Goal: Task Accomplishment & Management: Complete application form

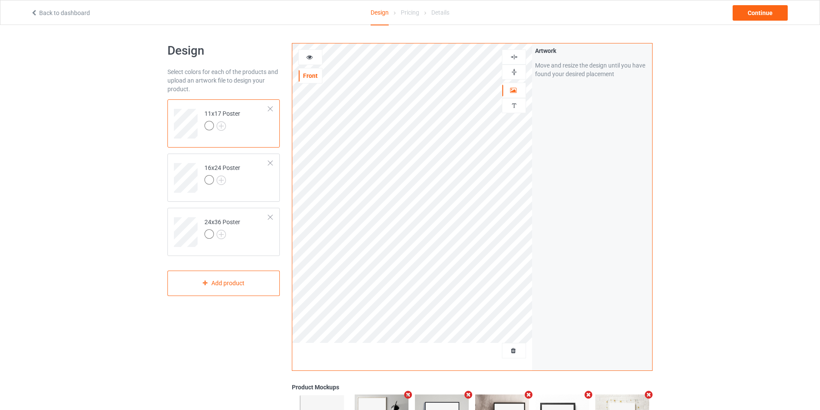
click at [220, 134] on td "11x17 Poster" at bounding box center [237, 121] width 74 height 36
click at [247, 171] on td "16x24 Poster" at bounding box center [237, 175] width 74 height 36
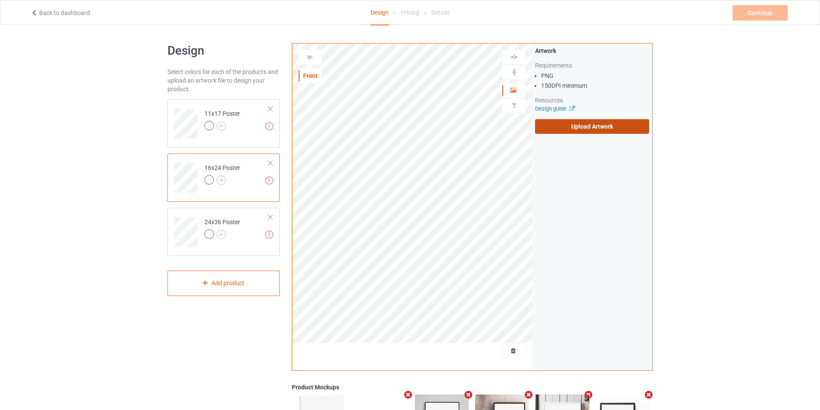
click at [593, 129] on label "Upload Artwork" at bounding box center [592, 126] width 114 height 15
click at [0, 0] on input "Upload Artwork" at bounding box center [0, 0] width 0 height 0
click at [599, 126] on label "Upload Artwork" at bounding box center [592, 126] width 114 height 15
click at [0, 0] on input "Upload Artwork" at bounding box center [0, 0] width 0 height 0
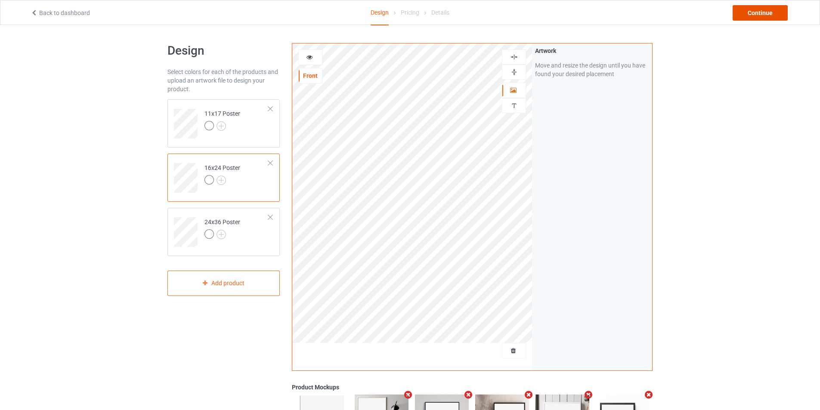
click at [768, 17] on div "Continue" at bounding box center [760, 13] width 55 height 16
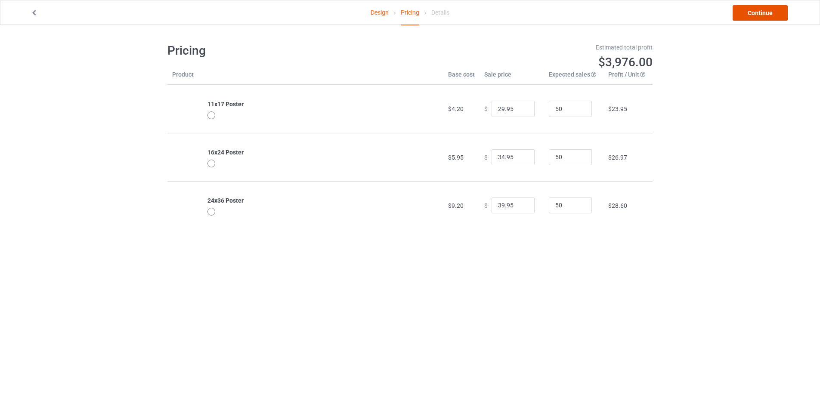
click at [765, 14] on link "Continue" at bounding box center [760, 13] width 55 height 16
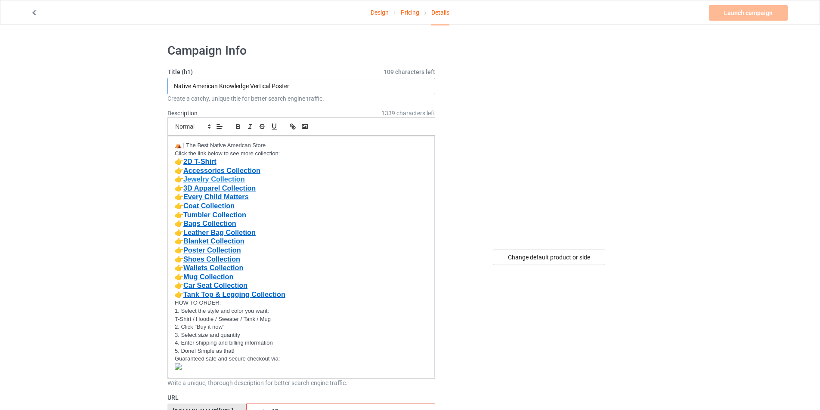
click at [307, 87] on input "Native American Knowledge Vertical Poster" at bounding box center [302, 86] width 268 height 16
paste input "The map of Indigenous language groups of the [GEOGRAPHIC_DATA]"
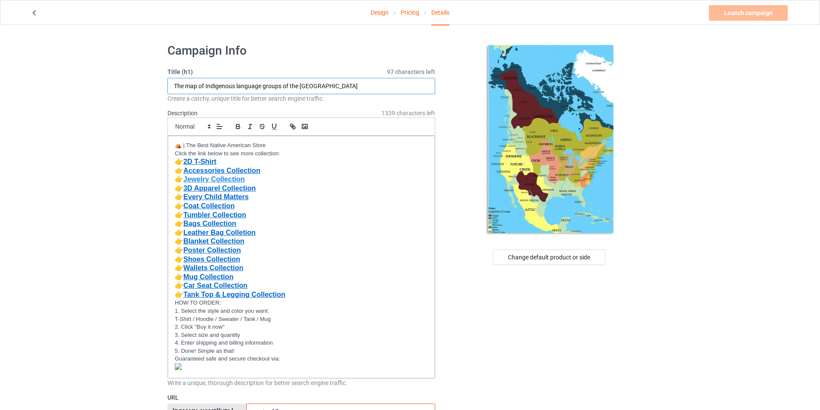
type input "The map of Indigenous language groups of the [GEOGRAPHIC_DATA]"
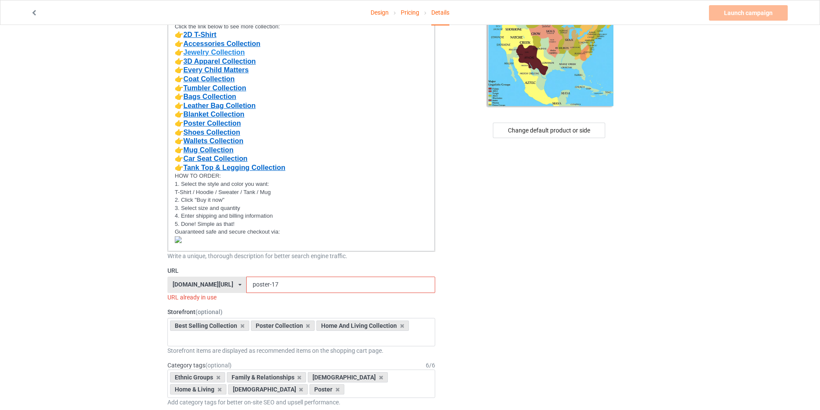
scroll to position [133, 0]
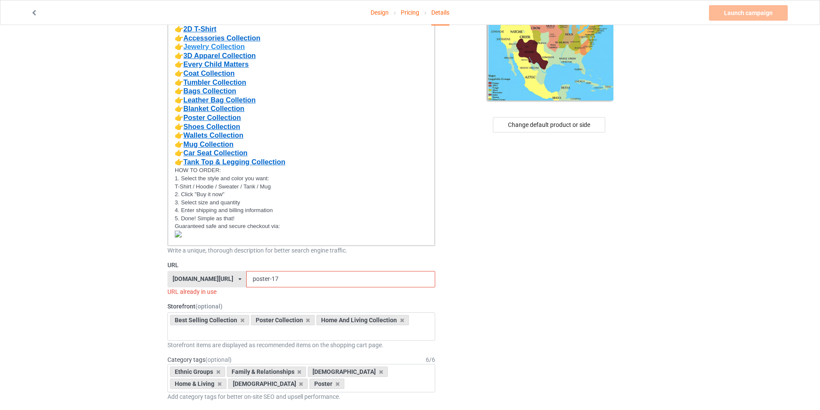
drag, startPoint x: 295, startPoint y: 281, endPoint x: 228, endPoint y: 283, distance: 67.2
click at [228, 283] on div "[DOMAIN_NAME][URL] [DOMAIN_NAME][URL] [DOMAIN_NAME][URL] [DOMAIN_NAME][URL] [DO…" at bounding box center [302, 279] width 268 height 16
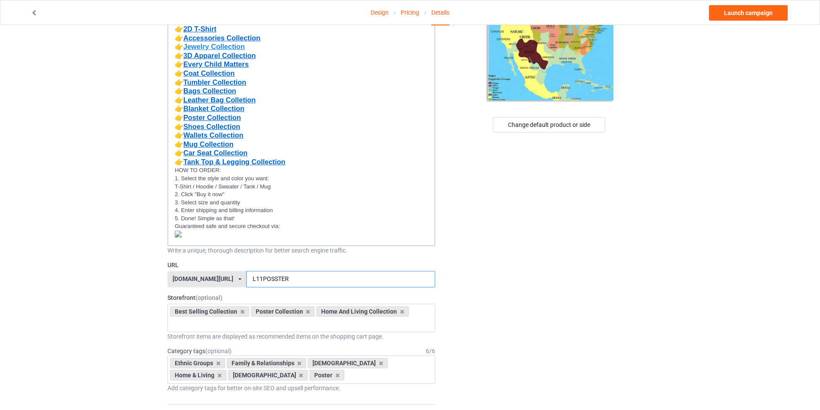
drag, startPoint x: 321, startPoint y: 271, endPoint x: 222, endPoint y: 266, distance: 98.7
click at [222, 266] on div "URL [DOMAIN_NAME][URL] [DOMAIN_NAME][URL] [DOMAIN_NAME][URL] [DOMAIN_NAME][URL]…" at bounding box center [302, 274] width 268 height 27
type input "l11poster"
click at [340, 326] on div "Best Selling Collection Poster Collection Home And Living Collection MMIW Colec…" at bounding box center [302, 318] width 268 height 28
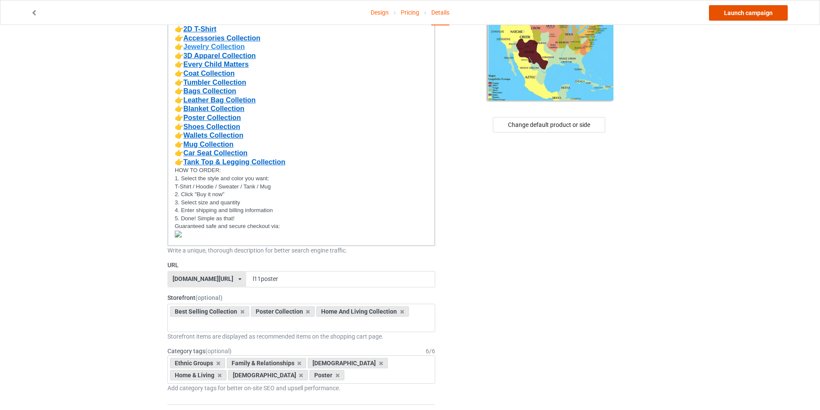
click at [729, 11] on link "Launch campaign" at bounding box center [748, 13] width 79 height 16
